Goal: Task Accomplishment & Management: Manage account settings

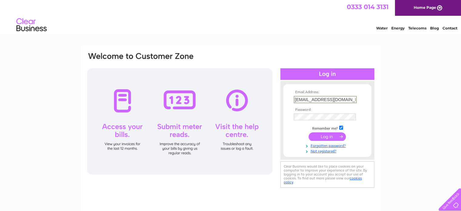
drag, startPoint x: 344, startPoint y: 101, endPoint x: 284, endPoint y: 99, distance: 60.4
click at [284, 99] on form "Email Address: cellis@martindawes.com Password:" at bounding box center [328, 121] width 88 height 63
type input "accounts@tvrs-uk.com"
click at [336, 136] on input "submit" at bounding box center [327, 136] width 37 height 8
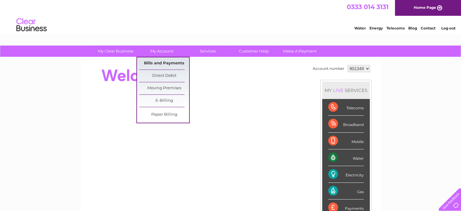
click at [155, 65] on link "Bills and Payments" at bounding box center [164, 63] width 50 height 12
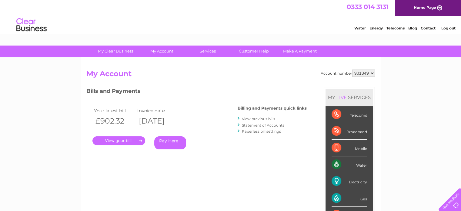
click at [128, 138] on link "." at bounding box center [119, 140] width 53 height 9
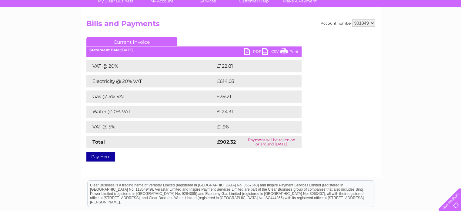
scroll to position [61, 0]
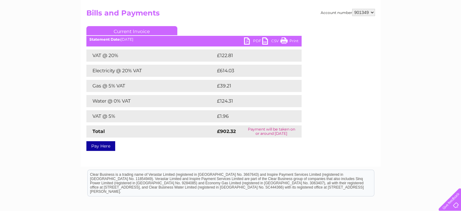
click at [254, 41] on link "PDF" at bounding box center [253, 41] width 18 height 9
